Goal: Transaction & Acquisition: Purchase product/service

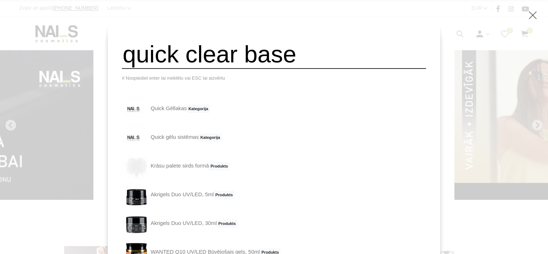
type input "quick clear base"
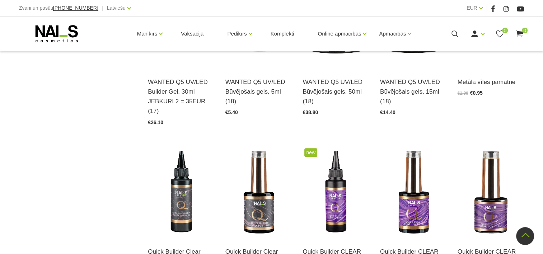
scroll to position [610, 0]
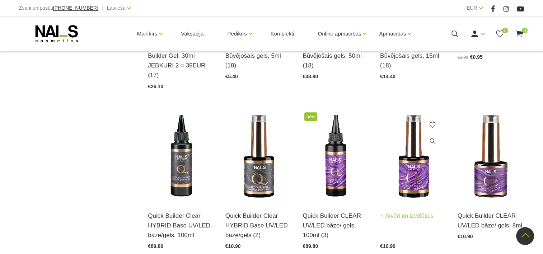
click at [421, 144] on img at bounding box center [413, 155] width 67 height 91
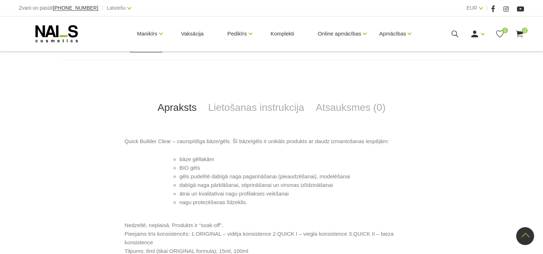
scroll to position [243, 0]
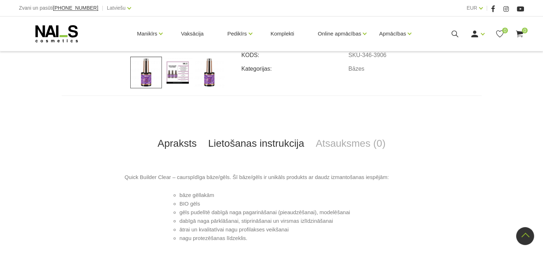
click at [287, 150] on link "Lietošanas instrukcija" at bounding box center [256, 144] width 108 height 24
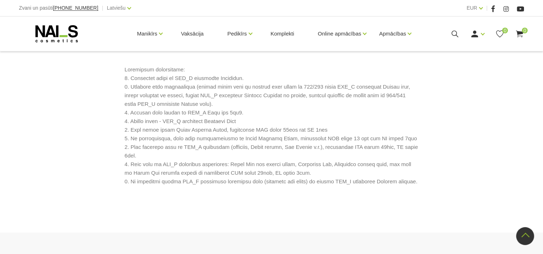
scroll to position [315, 0]
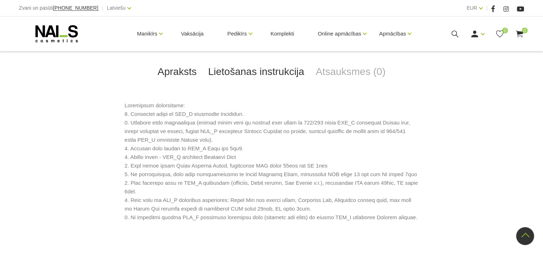
click at [181, 74] on link "Apraksts" at bounding box center [177, 72] width 51 height 24
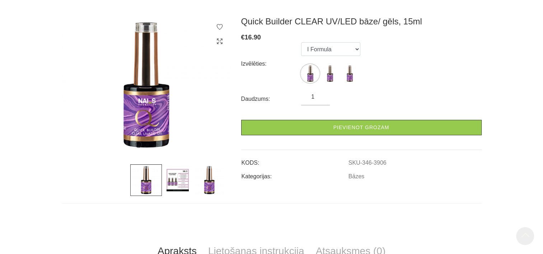
scroll to position [28, 0]
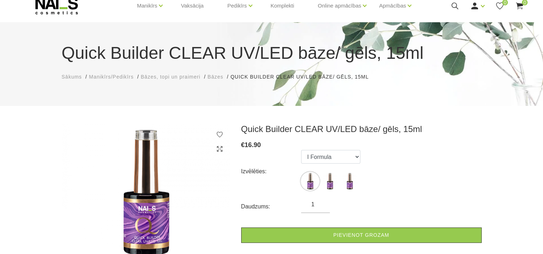
click at [202, 33] on div "Quick Builder CLEAR UV/LED bāze/ gēls, 15ml Sākums Manikīrs/Pedikīrs Bāzes, top…" at bounding box center [271, 64] width 543 height 84
click at [350, 157] on select "I Formula II Formula Original Formula" at bounding box center [330, 157] width 59 height 14
select select "3908"
click at [301, 150] on select "I Formula II Formula Original Formula" at bounding box center [330, 157] width 59 height 14
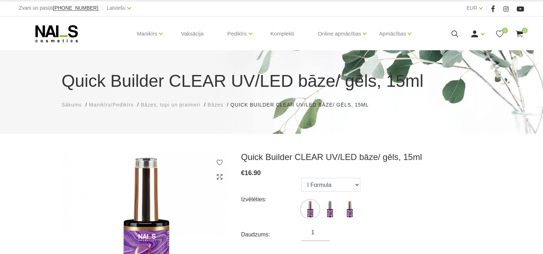
scroll to position [24, 0]
